Goal: Task Accomplishment & Management: Complete application form

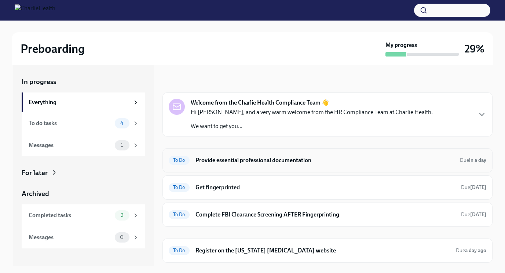
scroll to position [37, 0]
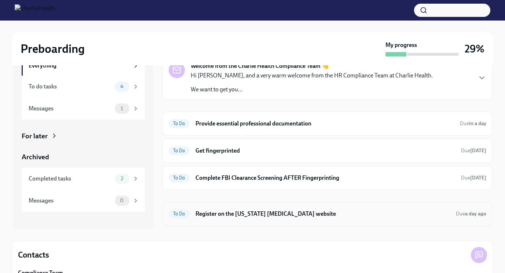
click at [280, 214] on h6 "Register on the [US_STATE] [MEDICAL_DATA] website" at bounding box center [322, 214] width 254 height 8
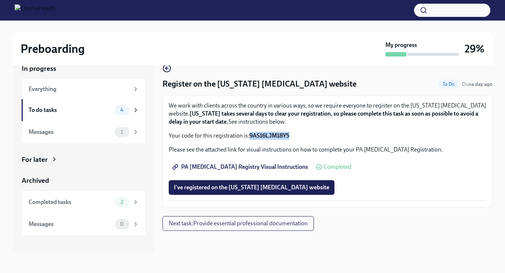
drag, startPoint x: 290, startPoint y: 132, endPoint x: 248, endPoint y: 134, distance: 41.4
click at [248, 134] on p "Your code for this registration is: 9AS16LJM18Y5" at bounding box center [327, 136] width 317 height 8
copy p "9AS16LJM18Y5"
click at [270, 187] on span "I've registered on the [US_STATE] [MEDICAL_DATA] website" at bounding box center [251, 187] width 155 height 7
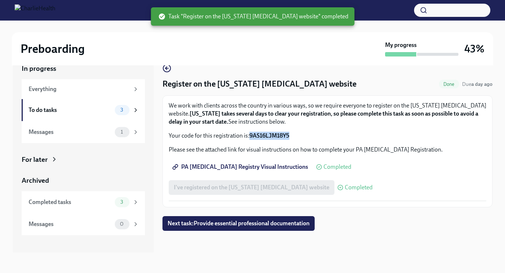
click at [262, 166] on span "PA [MEDICAL_DATA] Registry Visual Instructions" at bounding box center [241, 166] width 134 height 7
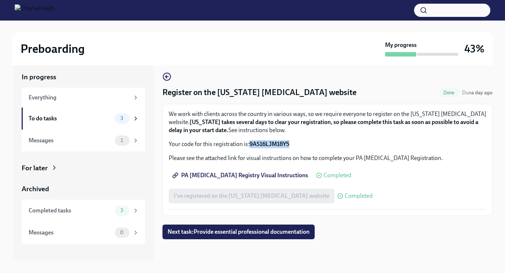
scroll to position [0, 0]
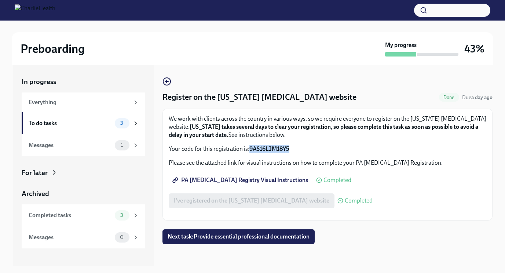
click at [315, 140] on div "We work with clients across the country in various ways, so we require everyone…" at bounding box center [327, 134] width 317 height 38
click at [297, 148] on p "Your code for this registration is: 9AS16LJM18Y5" at bounding box center [327, 149] width 317 height 8
click at [383, 246] on div "Register on the [US_STATE] [MEDICAL_DATA] website Done Due a day ago We work wi…" at bounding box center [327, 165] width 330 height 200
drag, startPoint x: 294, startPoint y: 147, endPoint x: 250, endPoint y: 147, distance: 44.4
click at [250, 147] on p "Your code for this registration is: 9AS16LJM18Y5" at bounding box center [327, 149] width 317 height 8
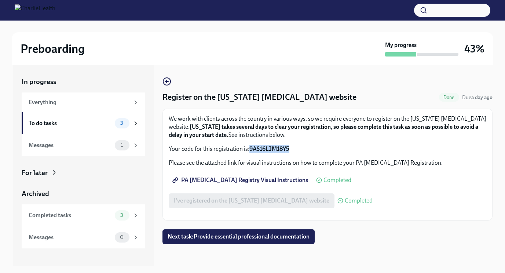
copy strong "9AS16LJM18Y5"
click at [229, 235] on span "Next task : Provide essential professional documentation" at bounding box center [239, 236] width 142 height 7
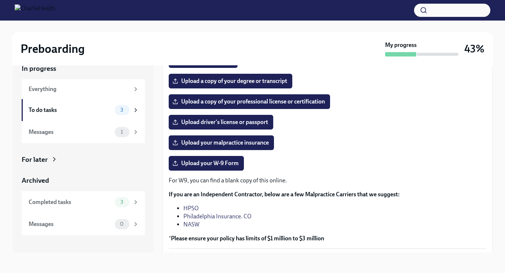
scroll to position [131, 0]
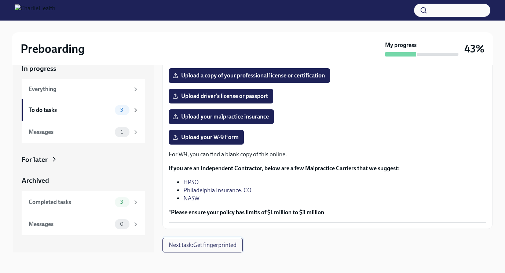
click at [205, 245] on span "Next task : Get fingerprinted" at bounding box center [203, 244] width 68 height 7
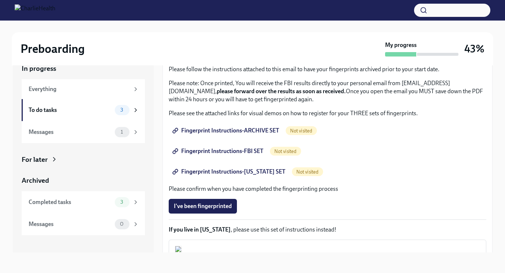
scroll to position [22, 0]
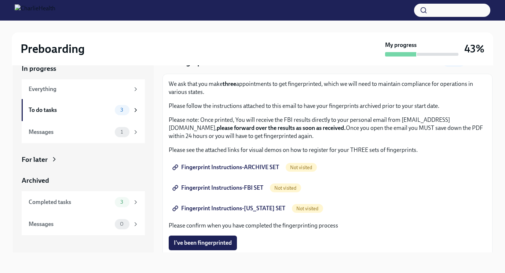
click at [246, 163] on link "Fingerprint Instructions-ARCHIVE SET" at bounding box center [226, 167] width 115 height 15
click at [236, 188] on span "Fingerprint Instructions-FBI SET" at bounding box center [218, 187] width 89 height 7
click at [257, 211] on span "Fingerprint Instructions-[US_STATE] SET" at bounding box center [229, 208] width 111 height 7
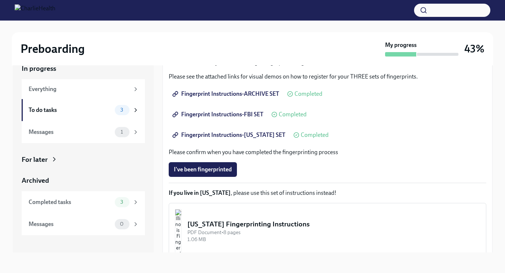
scroll to position [132, 0]
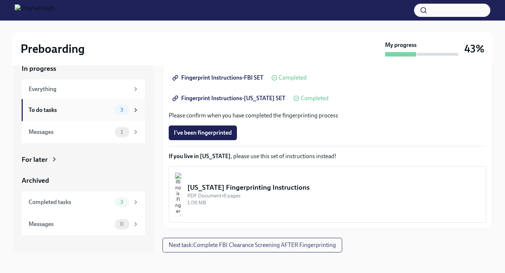
click at [84, 110] on div "To do tasks" at bounding box center [70, 110] width 83 height 8
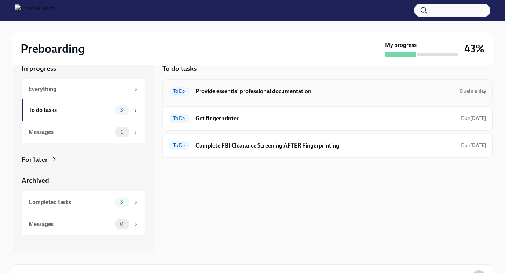
click at [276, 94] on h6 "Provide essential professional documentation" at bounding box center [324, 91] width 258 height 8
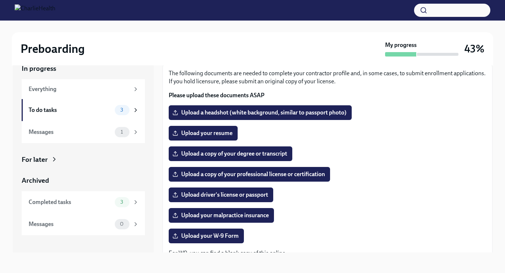
scroll to position [37, 0]
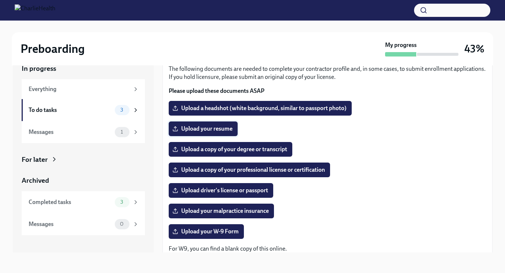
click at [196, 132] on span "Upload your resume" at bounding box center [203, 128] width 59 height 7
click at [0, 0] on input "Upload your resume" at bounding box center [0, 0] width 0 height 0
click at [198, 127] on span "Upload your resume" at bounding box center [203, 128] width 59 height 7
click at [0, 0] on input "Upload your resume" at bounding box center [0, 0] width 0 height 0
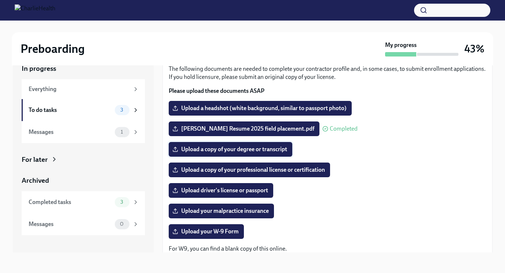
click at [245, 150] on span "Upload a copy of your degree or transcript" at bounding box center [230, 149] width 113 height 7
click at [0, 0] on input "Upload a copy of your degree or transcript" at bounding box center [0, 0] width 0 height 0
click at [299, 168] on span "Upload a copy of your professional license or certification" at bounding box center [249, 169] width 151 height 7
click at [0, 0] on input "Upload a copy of your professional license or certification" at bounding box center [0, 0] width 0 height 0
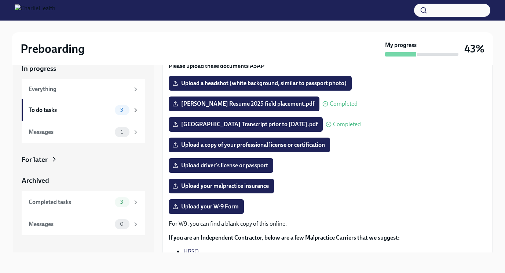
scroll to position [73, 0]
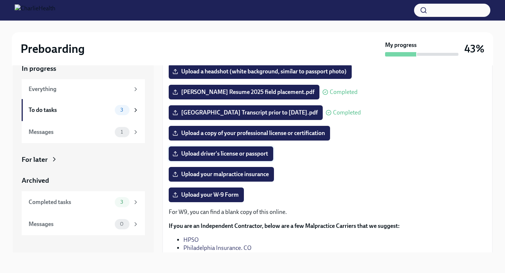
click at [253, 156] on span "Upload driver's license or passport" at bounding box center [221, 153] width 94 height 7
click at [0, 0] on input "Upload driver's license or passport" at bounding box center [0, 0] width 0 height 0
click at [120, 133] on span "1" at bounding box center [121, 131] width 11 height 5
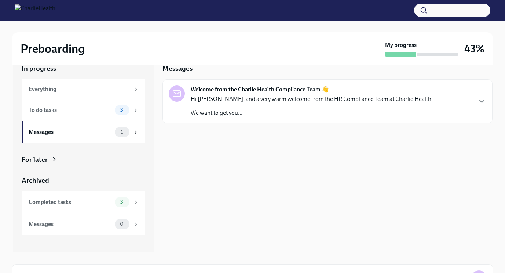
click at [286, 107] on div "Hi [PERSON_NAME], and a very warm welcome from the HR Compliance Team at Charli…" at bounding box center [312, 106] width 242 height 22
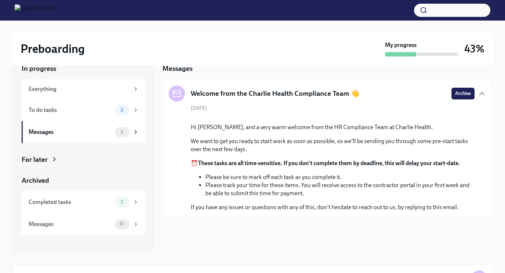
scroll to position [71, 0]
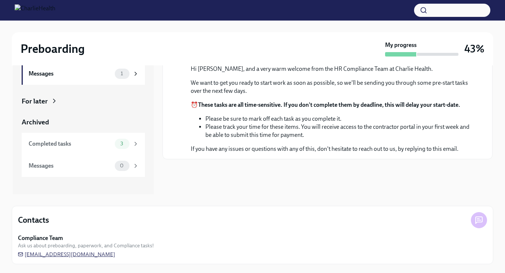
click at [41, 253] on span "[EMAIL_ADDRESS][DOMAIN_NAME]" at bounding box center [66, 253] width 97 height 7
drag, startPoint x: 123, startPoint y: 253, endPoint x: 40, endPoint y: 258, distance: 83.3
click at [40, 258] on div "Contacts Compliance Team Ask us about preboarding, paperwork, and Compliance ta…" at bounding box center [252, 235] width 481 height 58
click at [273, 216] on div "Contacts" at bounding box center [243, 219] width 450 height 11
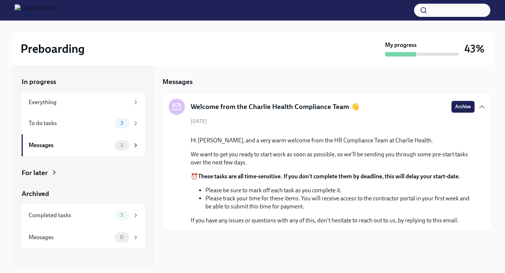
scroll to position [0, 0]
click at [129, 125] on div "3" at bounding box center [122, 123] width 15 height 10
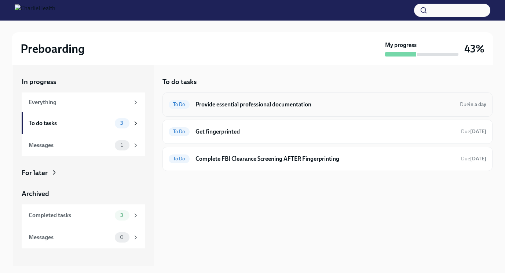
click at [299, 102] on h6 "Provide essential professional documentation" at bounding box center [324, 104] width 258 height 8
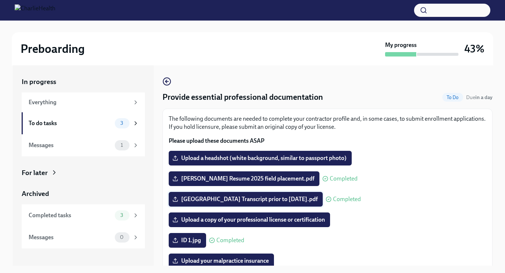
scroll to position [73, 0]
